Goal: Book appointment/travel/reservation

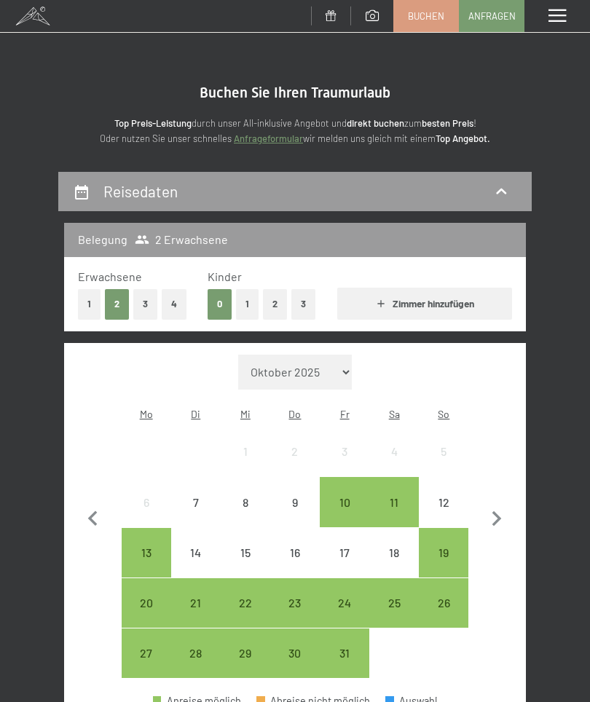
click at [492, 23] on link "Anfragen" at bounding box center [492, 16] width 64 height 31
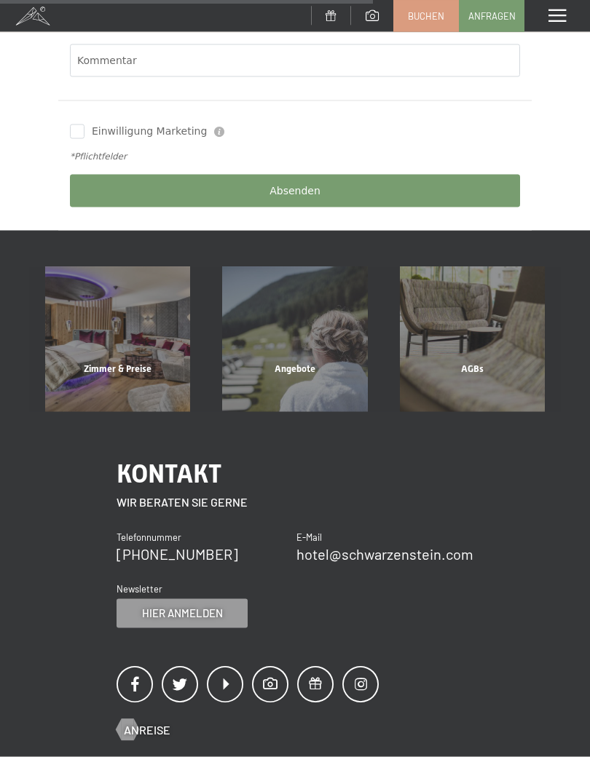
scroll to position [635, 0]
click at [149, 362] on div "Zimmer & Preise" at bounding box center [117, 387] width 177 height 50
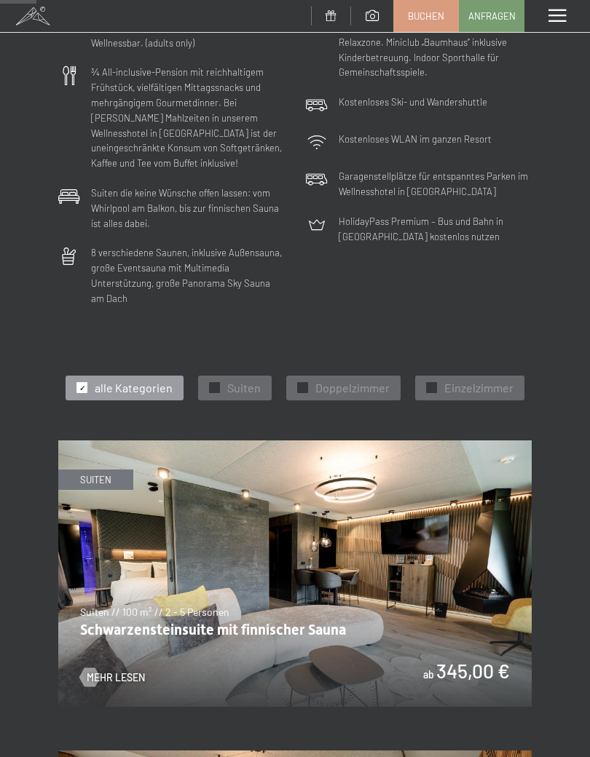
scroll to position [344, 0]
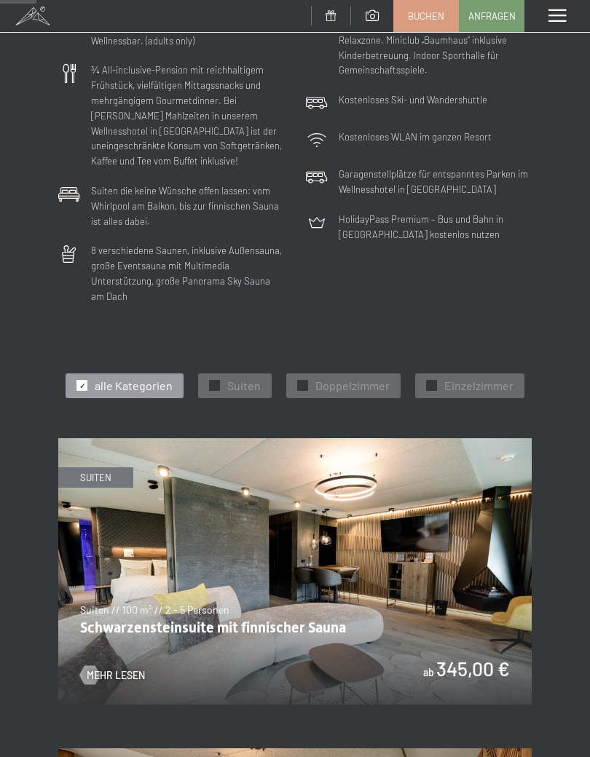
click at [243, 378] on span "Suiten" at bounding box center [243, 386] width 33 height 16
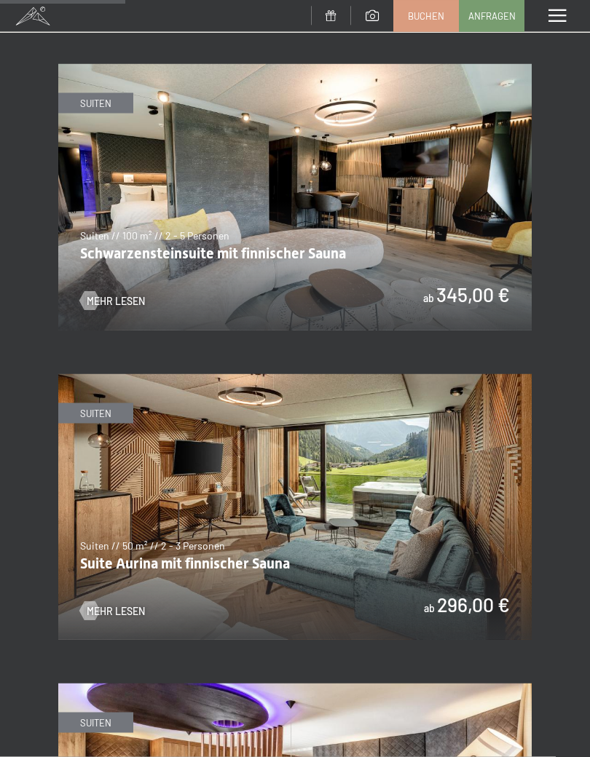
scroll to position [720, 0]
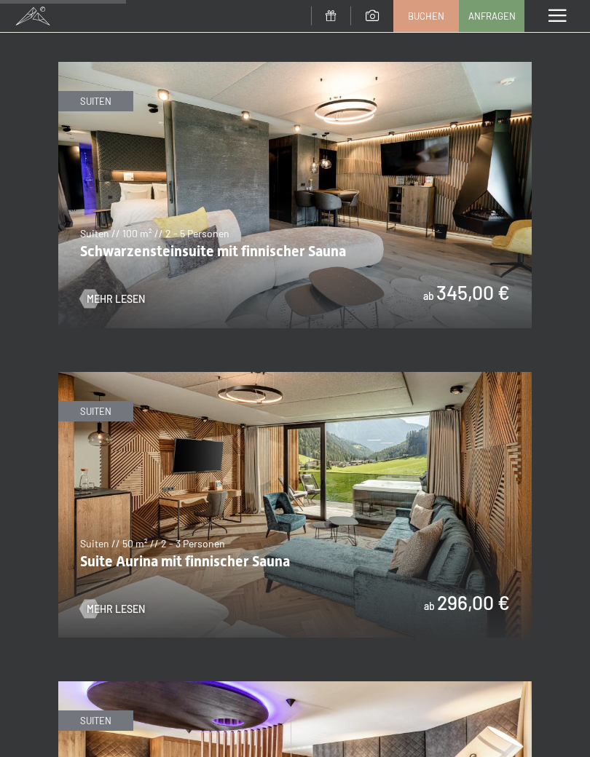
click at [379, 492] on img at bounding box center [294, 505] width 473 height 267
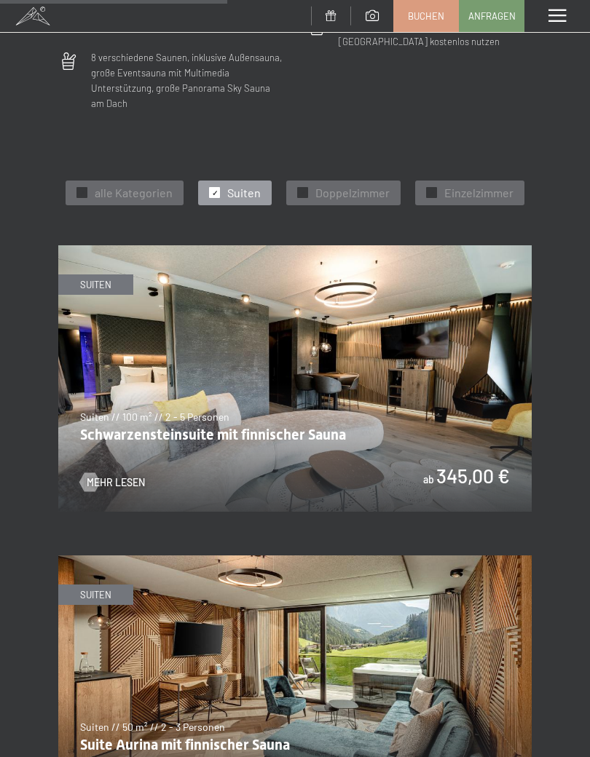
scroll to position [1336, 0]
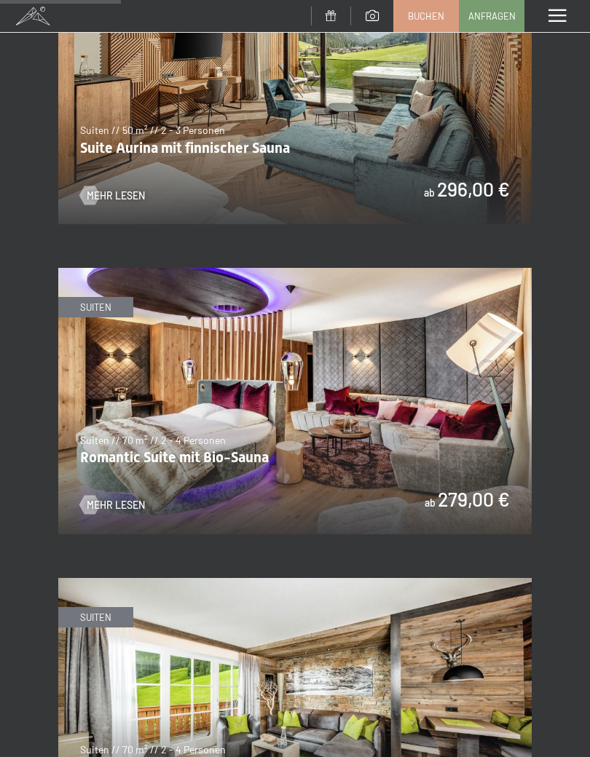
scroll to position [1133, 0]
click at [436, 413] on img at bounding box center [294, 402] width 473 height 267
